Goal: Information Seeking & Learning: Learn about a topic

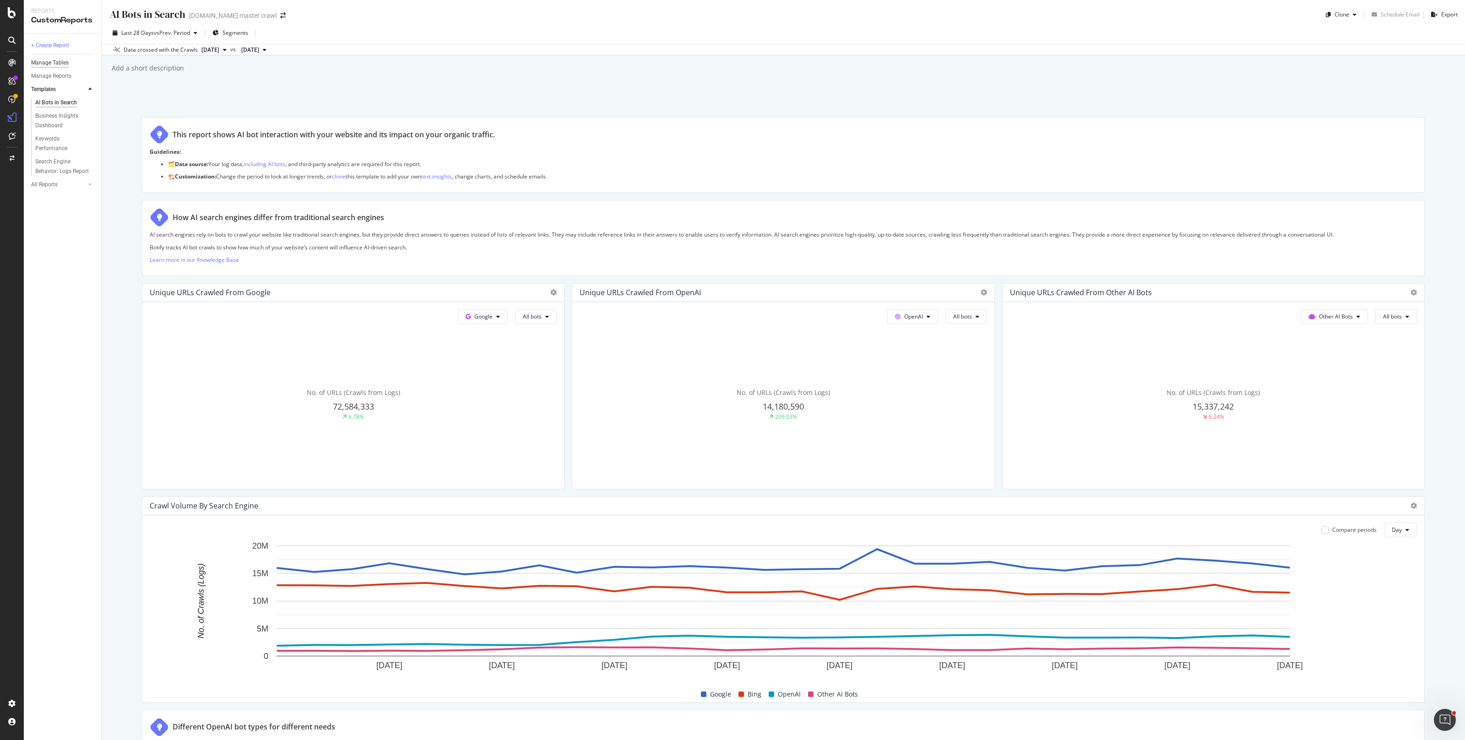
click at [43, 65] on div "Manage Tables" at bounding box center [50, 63] width 38 height 10
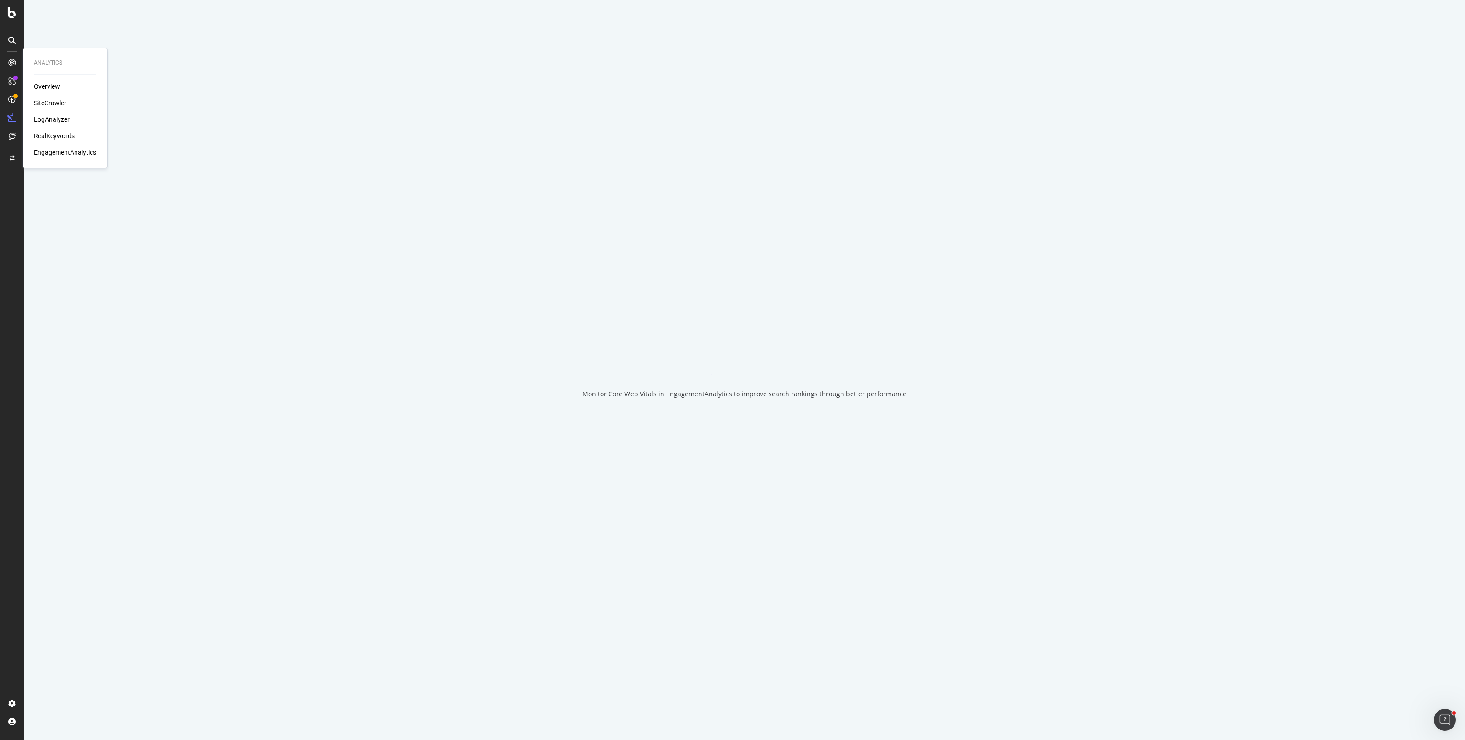
click at [11, 62] on icon at bounding box center [11, 62] width 7 height 7
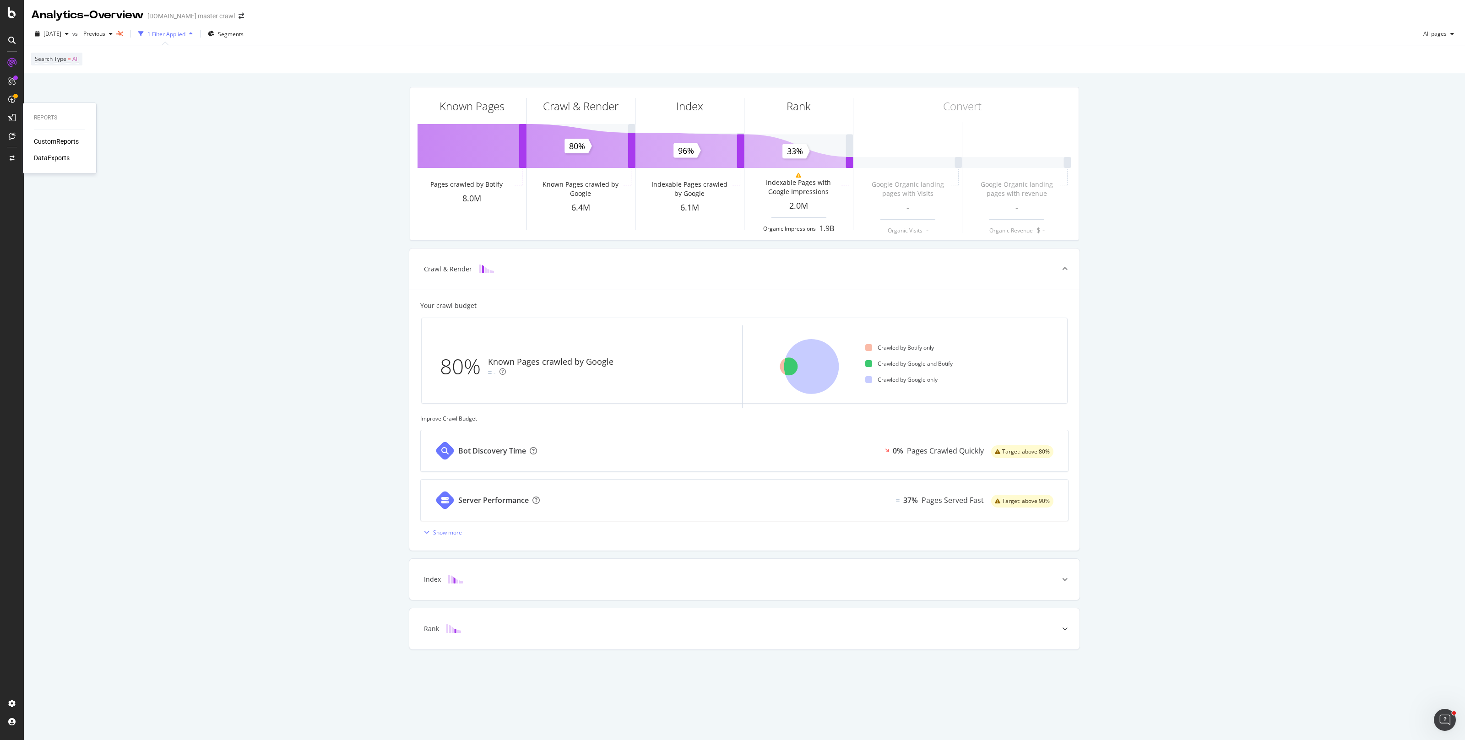
click at [55, 138] on div "CustomReports" at bounding box center [56, 141] width 45 height 9
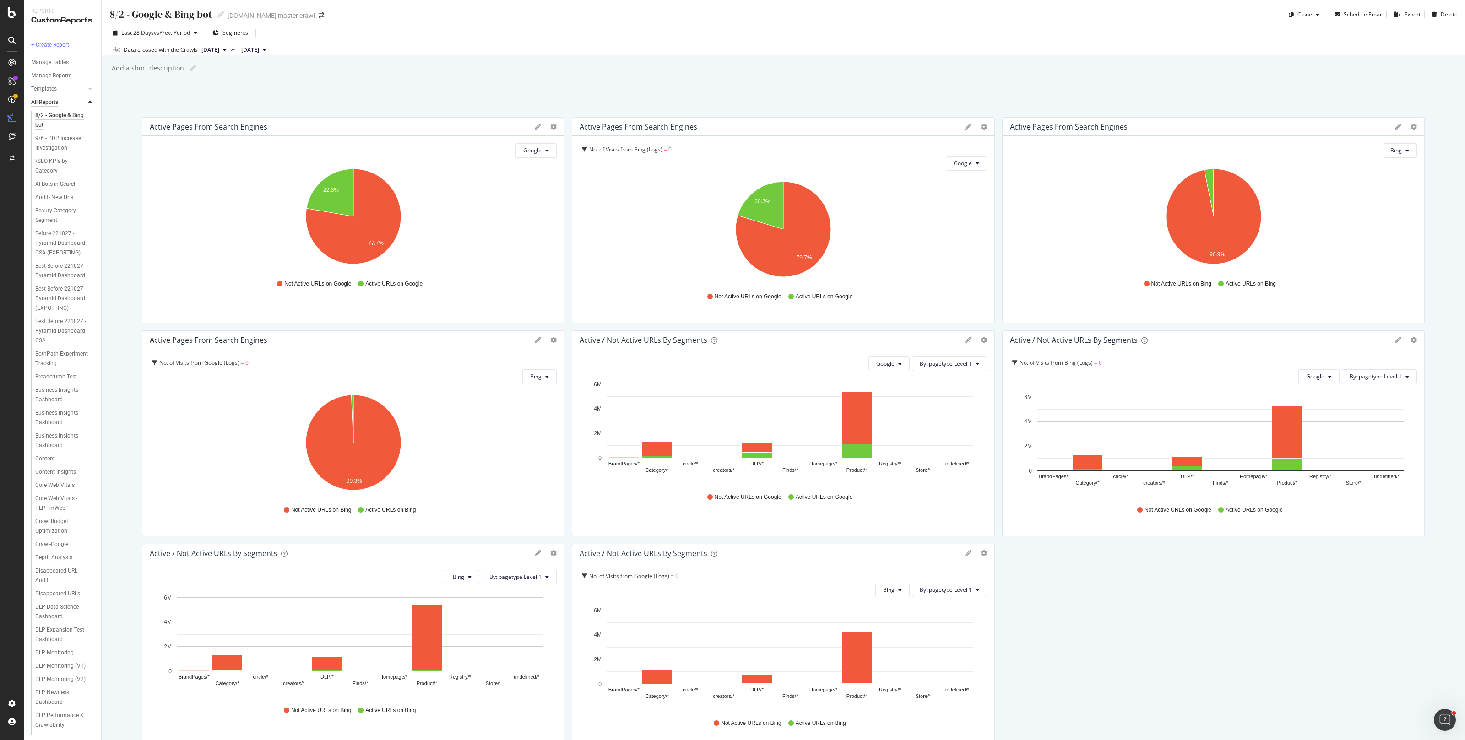
click at [49, 102] on div "All Reports" at bounding box center [44, 103] width 27 height 10
click at [48, 153] on div "DataExports" at bounding box center [52, 157] width 36 height 9
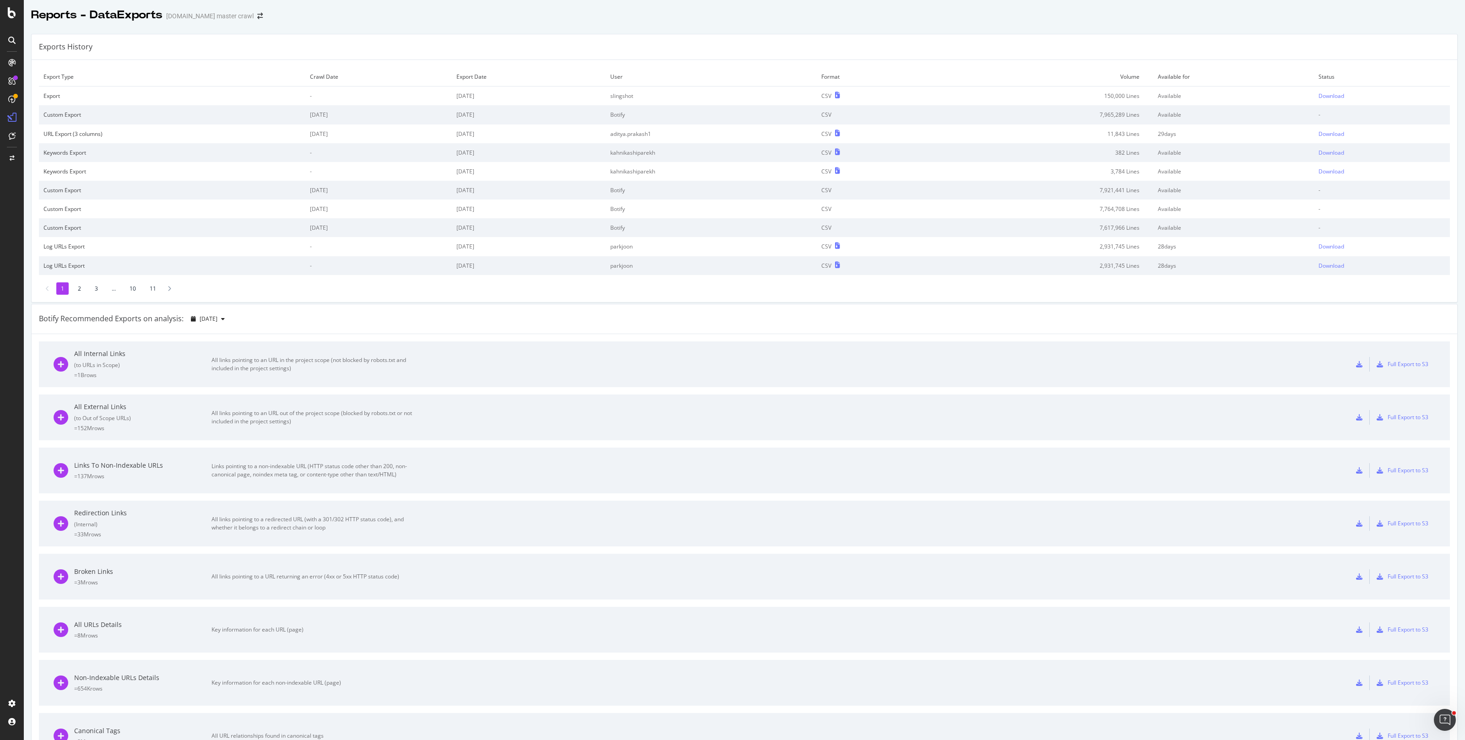
click at [786, 111] on td "Botify" at bounding box center [711, 114] width 211 height 19
click at [1185, 71] on td "Available for" at bounding box center [1233, 76] width 161 height 19
click at [311, 77] on td "Crawl Date" at bounding box center [378, 76] width 147 height 19
click at [82, 289] on li "2" at bounding box center [79, 288] width 12 height 12
click at [62, 289] on li "1" at bounding box center [62, 288] width 12 height 12
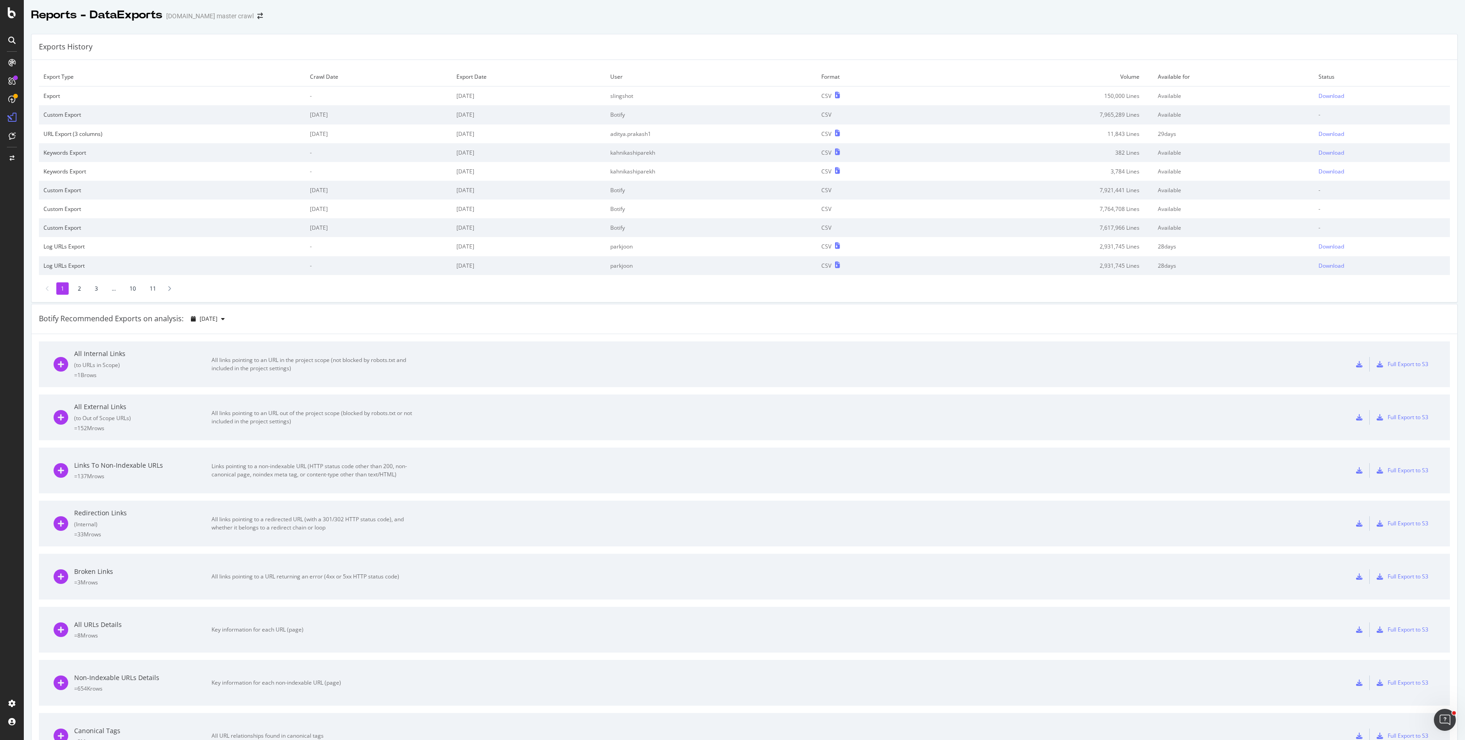
click at [81, 289] on li "2" at bounding box center [79, 288] width 12 height 12
click at [64, 288] on li "1" at bounding box center [62, 288] width 12 height 12
click at [1339, 248] on div "Download" at bounding box center [1332, 247] width 26 height 8
click at [14, 61] on icon at bounding box center [11, 62] width 7 height 7
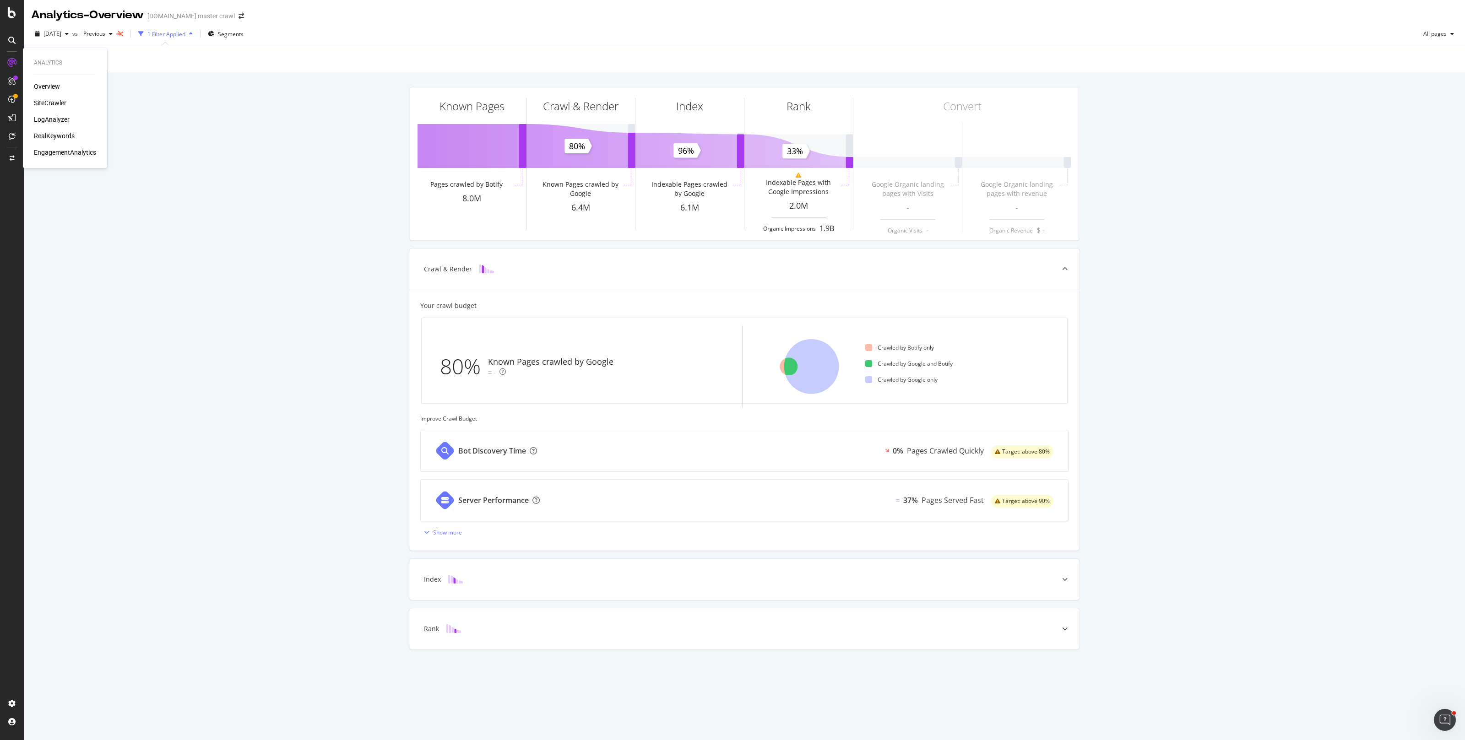
click at [63, 135] on div "RealKeywords" at bounding box center [54, 135] width 41 height 9
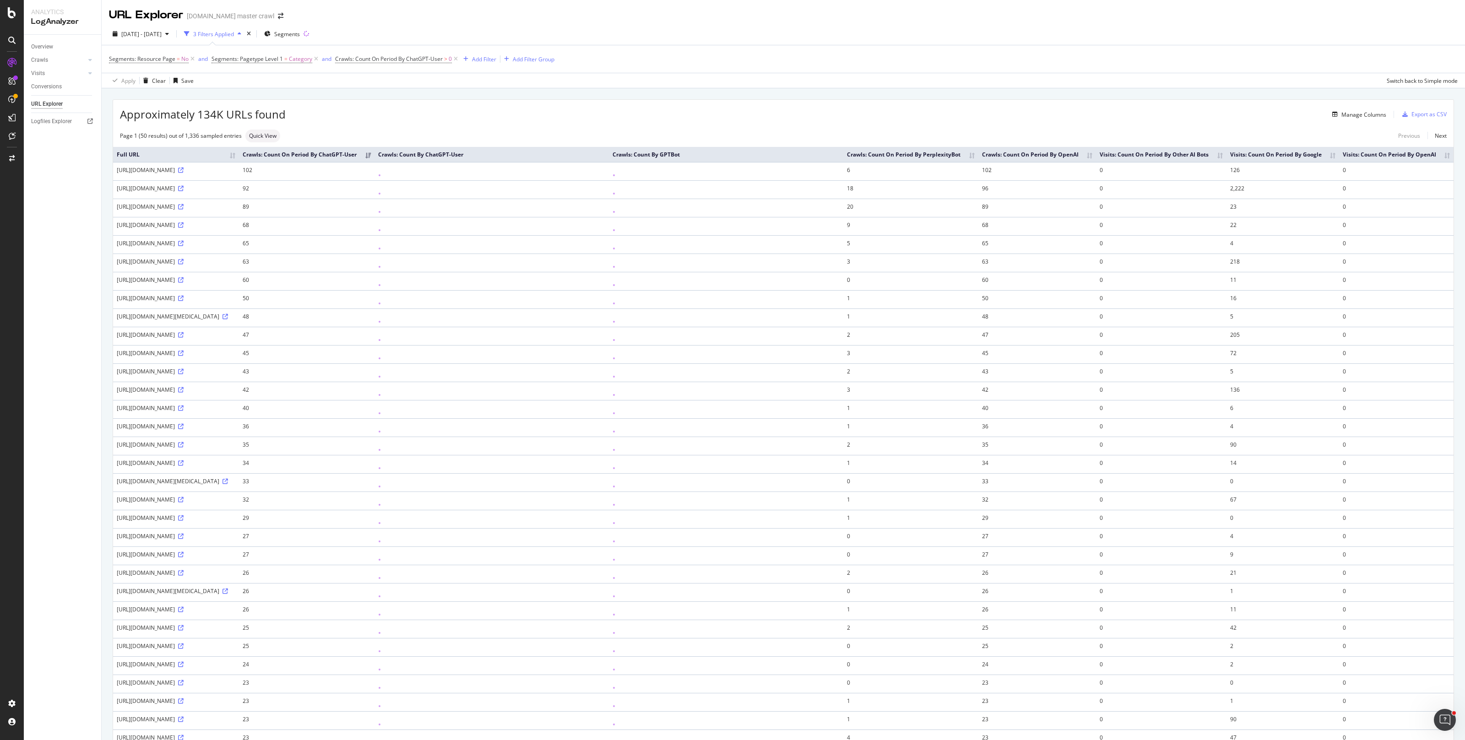
click at [508, 100] on div "Approximately 134K URLs found Manage Columns Export as CSV" at bounding box center [783, 111] width 1341 height 22
click at [162, 34] on span "[DATE] - [DATE]" at bounding box center [141, 34] width 40 height 8
click at [156, 76] on div "Last 28 Days" at bounding box center [149, 76] width 33 height 8
click at [147, 65] on div "Last 7 Days" at bounding box center [147, 64] width 29 height 8
type input "[DATE]"
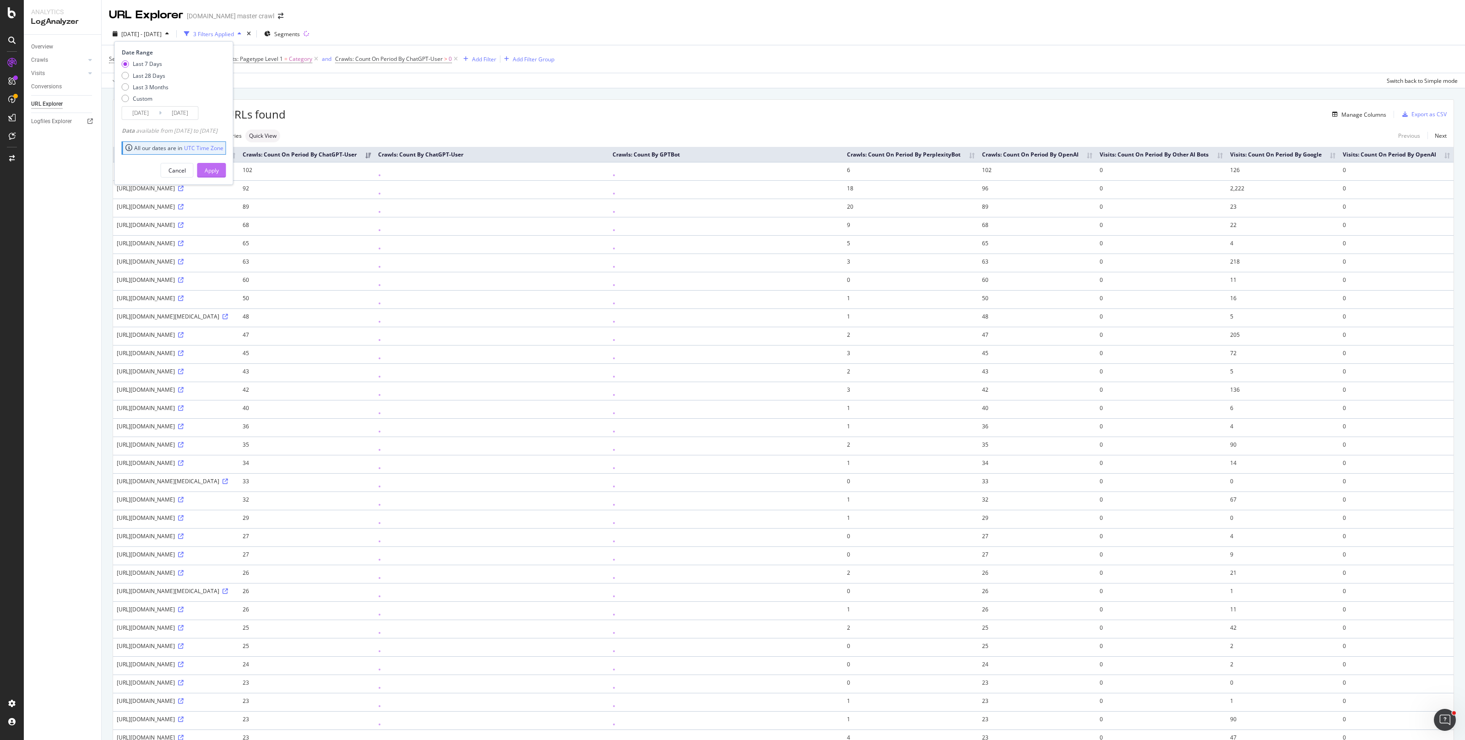
click at [219, 165] on div "Apply" at bounding box center [212, 170] width 14 height 14
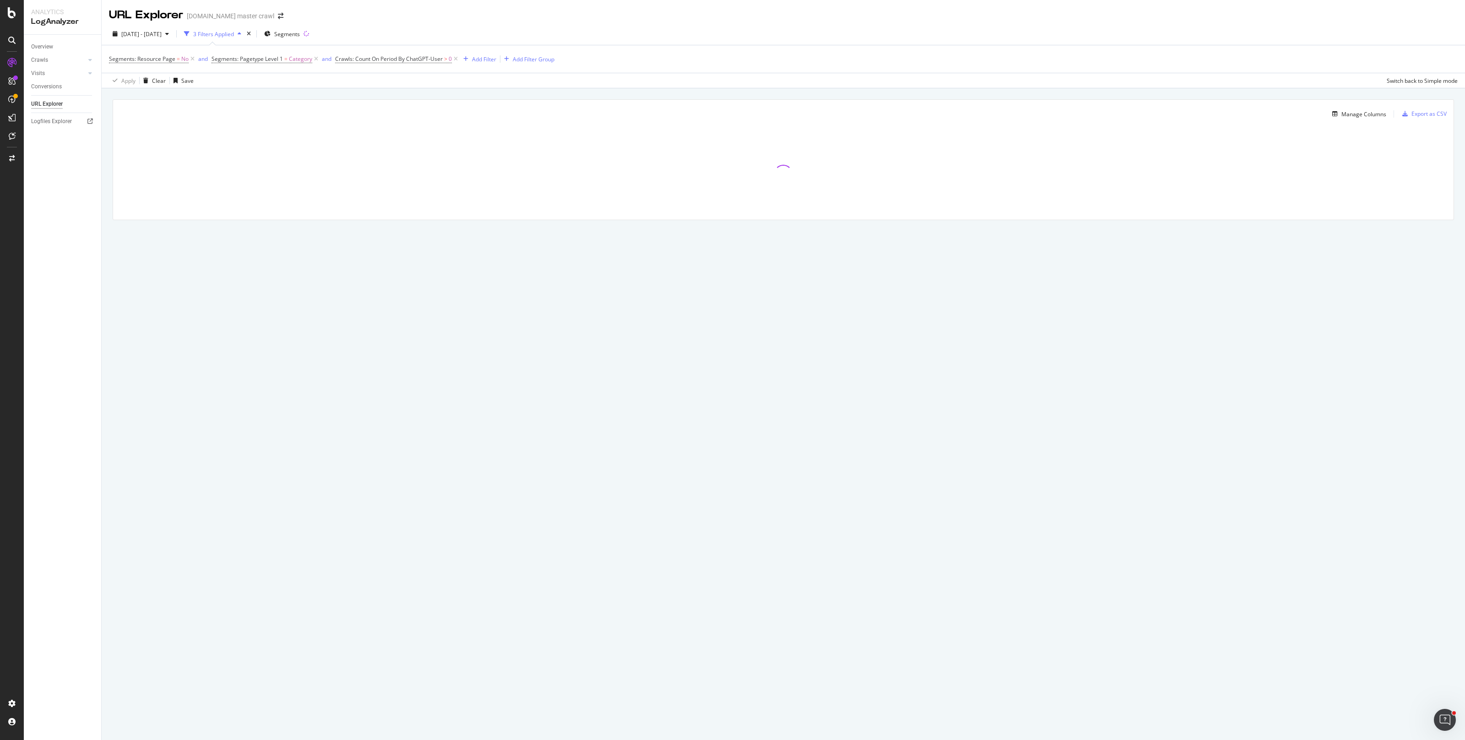
click at [1044, 103] on div "Manage Columns Export as CSV" at bounding box center [783, 111] width 1341 height 22
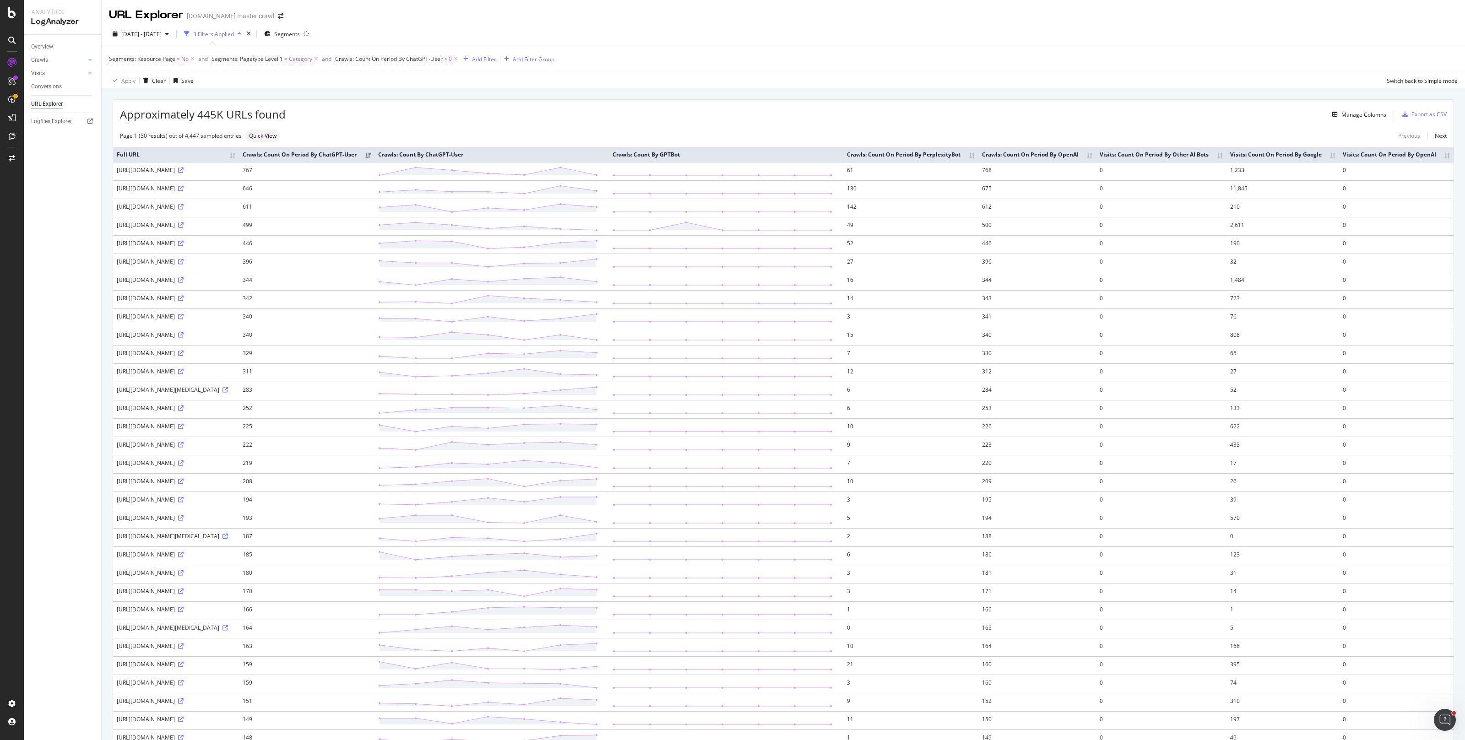
click at [748, 158] on th "Crawls: Count By GPTBot" at bounding box center [726, 154] width 234 height 15
click at [1346, 114] on div "Manage Columns" at bounding box center [1363, 115] width 45 height 8
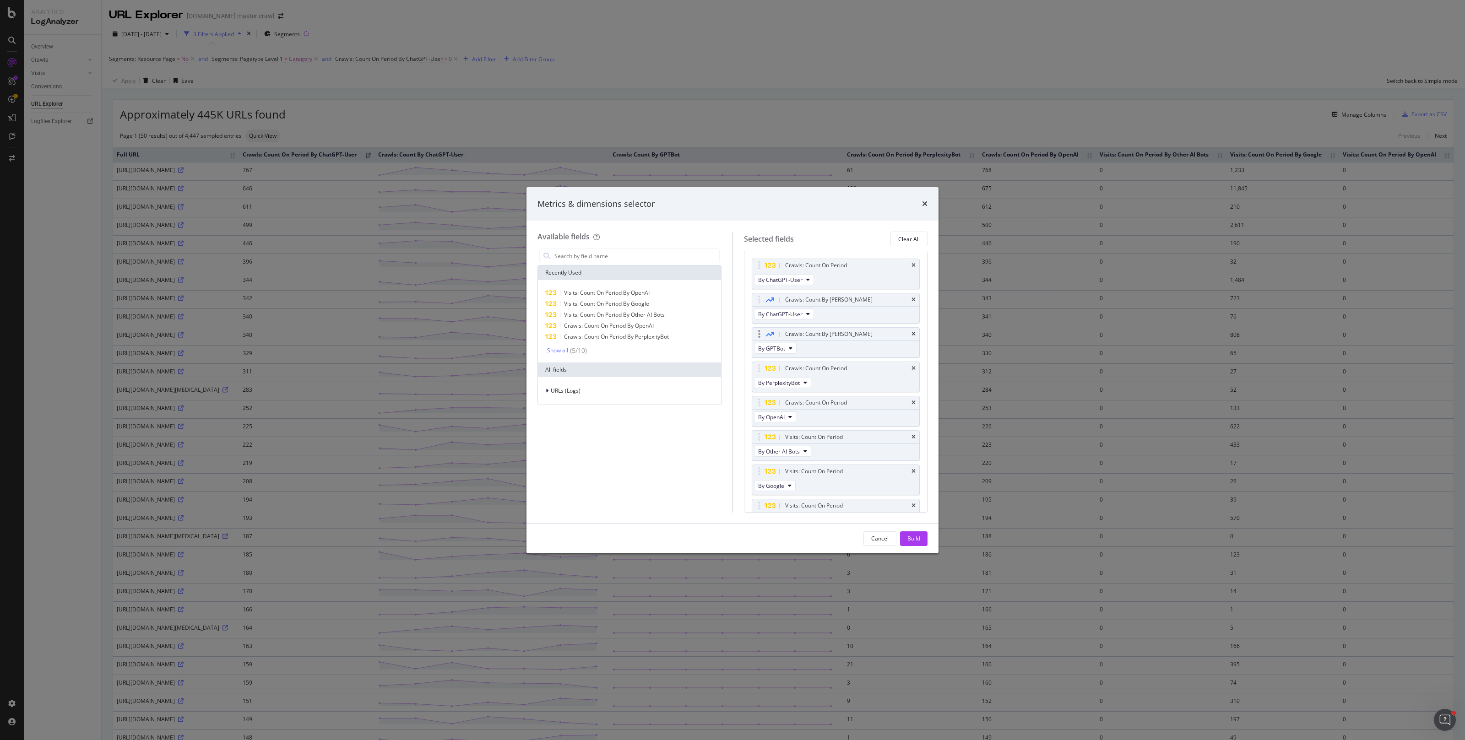
click at [912, 299] on icon "times" at bounding box center [914, 299] width 4 height 5
click at [912, 301] on icon "times" at bounding box center [914, 299] width 4 height 5
drag, startPoint x: 835, startPoint y: 442, endPoint x: 820, endPoint y: 445, distance: 15.8
click at [835, 438] on body "Analytics LogAnalyzer Overview Crawls Daily Distribution Segments Distribution …" at bounding box center [732, 370] width 1465 height 740
click at [785, 451] on button "By OpenAI" at bounding box center [775, 451] width 42 height 11
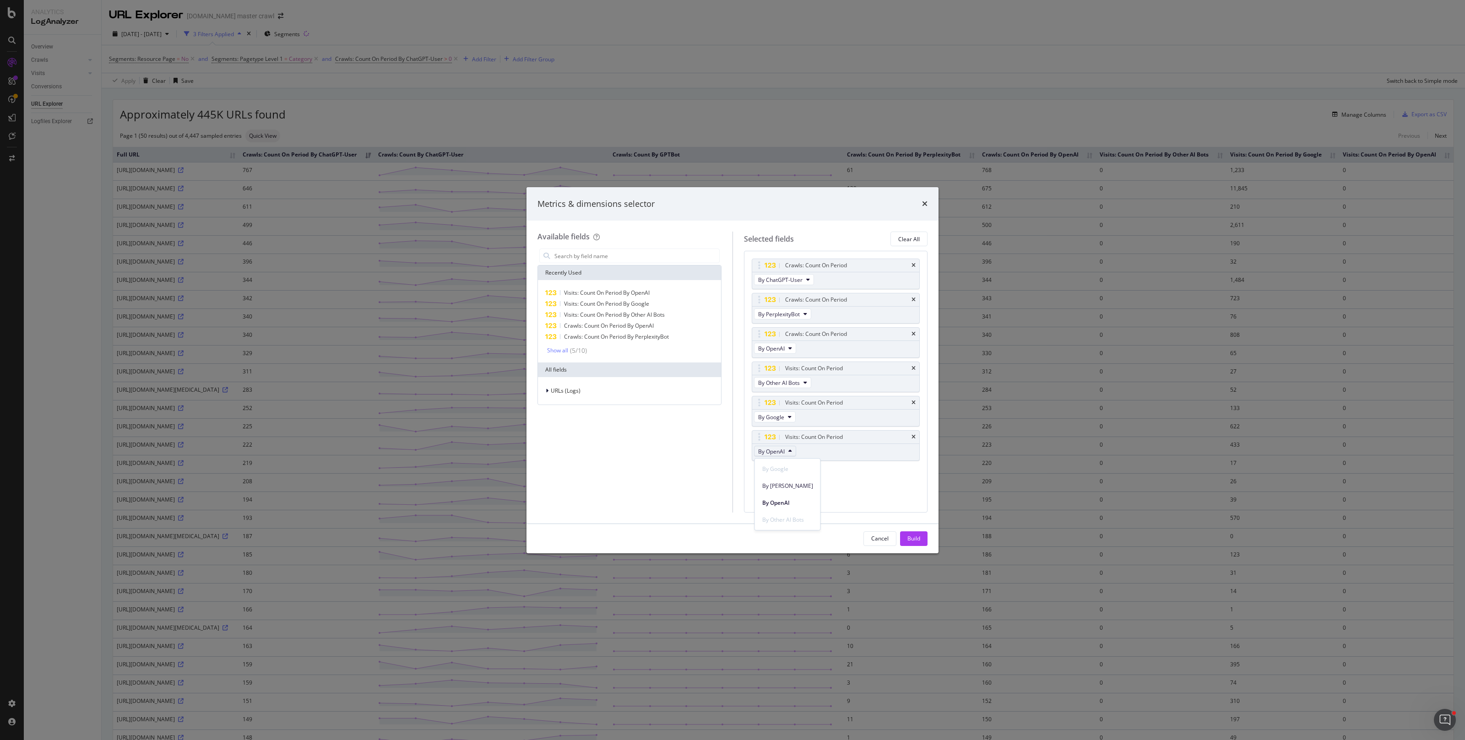
click at [852, 502] on div "Crawls: Count On Period By ChatGPT-User Crawls: Count On Period By PerplexityBo…" at bounding box center [836, 381] width 184 height 261
click at [785, 453] on span "By OpenAI" at bounding box center [771, 452] width 27 height 8
click at [834, 505] on div "Crawls: Count On Period By ChatGPT-User Crawls: Count On Period By PerplexityBo…" at bounding box center [836, 381] width 184 height 261
click at [628, 258] on input "modal" at bounding box center [637, 256] width 166 height 14
type input "gpt"
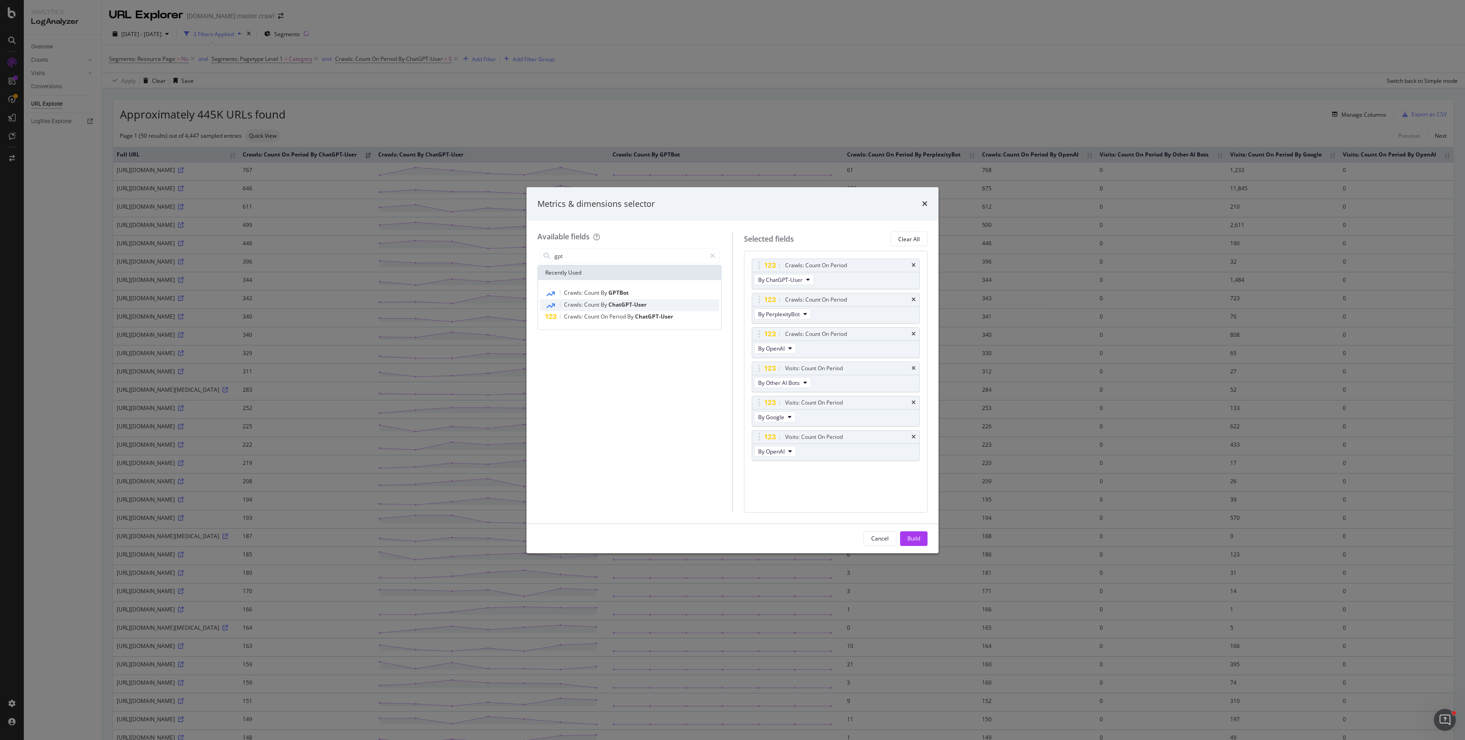
click at [657, 305] on div "Crawls: Count By ChatGPT-User" at bounding box center [629, 305] width 179 height 12
click at [779, 487] on span "By Google" at bounding box center [771, 486] width 26 height 8
